Goal: Information Seeking & Learning: Find specific fact

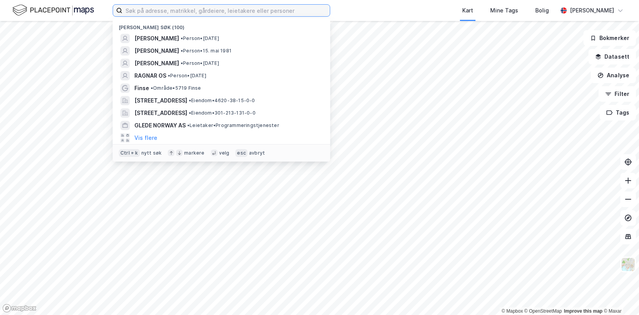
click at [209, 9] on input at bounding box center [226, 11] width 208 height 12
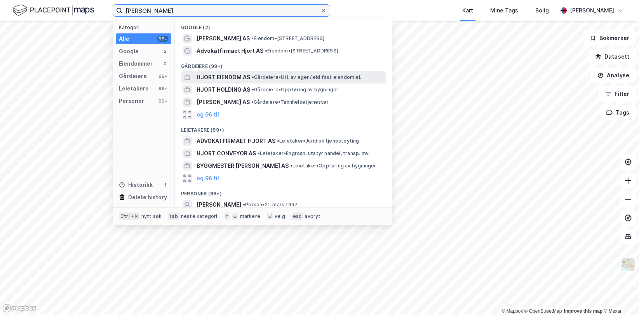
scroll to position [39, 0]
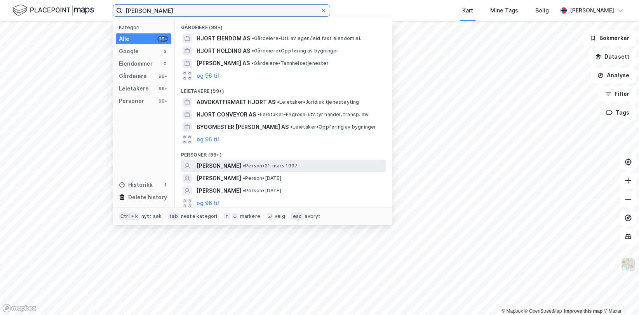
type input "ellen hjort bech"
click at [262, 164] on span "• Person • 21. mars 1997" at bounding box center [270, 166] width 55 height 6
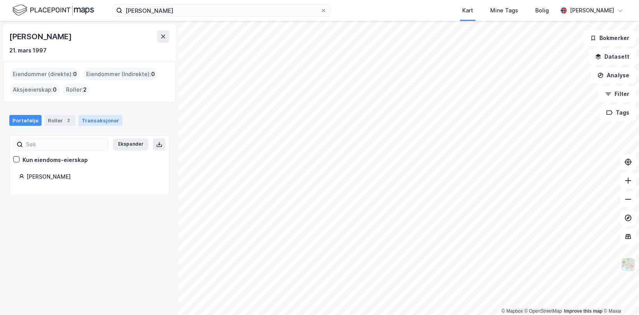
click at [96, 122] on div "Transaksjoner" at bounding box center [101, 120] width 44 height 11
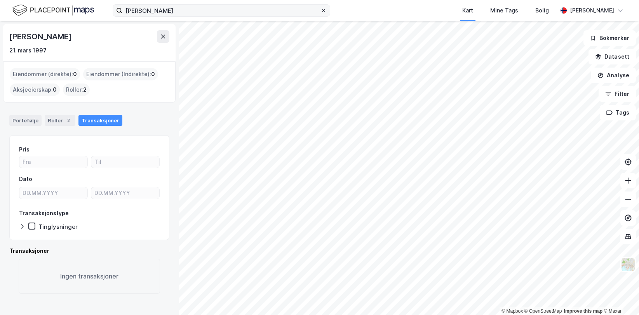
click at [323, 9] on icon at bounding box center [323, 10] width 5 height 5
click at [321, 9] on input "ellen hjort bech" at bounding box center [221, 11] width 198 height 12
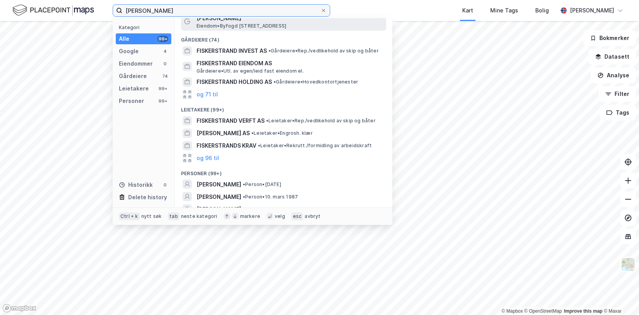
scroll to position [78, 0]
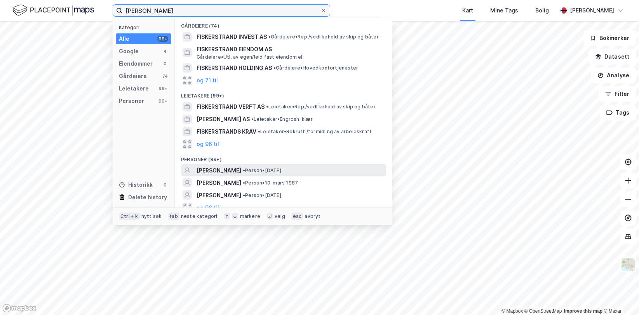
type input "thomas fiskerstrand"
click at [241, 169] on span "THOMAS FISKERSTRAND" at bounding box center [219, 170] width 45 height 9
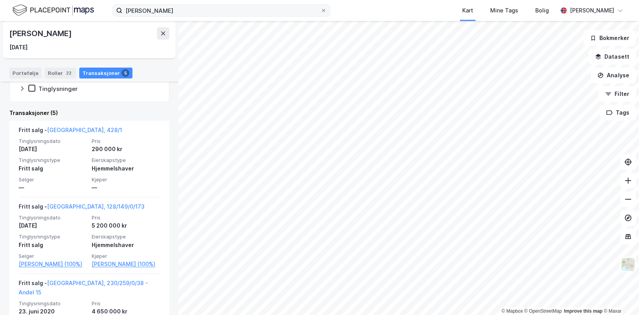
scroll to position [60, 0]
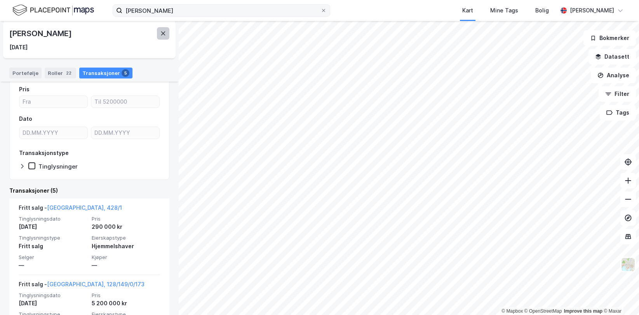
click at [161, 30] on button at bounding box center [163, 33] width 12 height 12
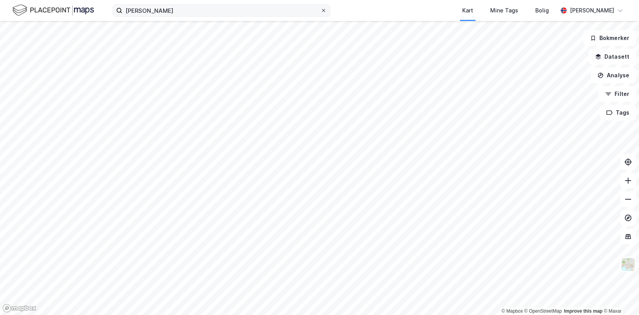
click at [326, 10] on span at bounding box center [324, 10] width 6 height 6
click at [321, 10] on input "thomas fiskerstrand" at bounding box center [221, 11] width 198 height 12
click at [359, 7] on div "Kart Mine Tags Bolig Hanna Killingstad" at bounding box center [319, 10] width 639 height 21
